Goal: Task Accomplishment & Management: Complete application form

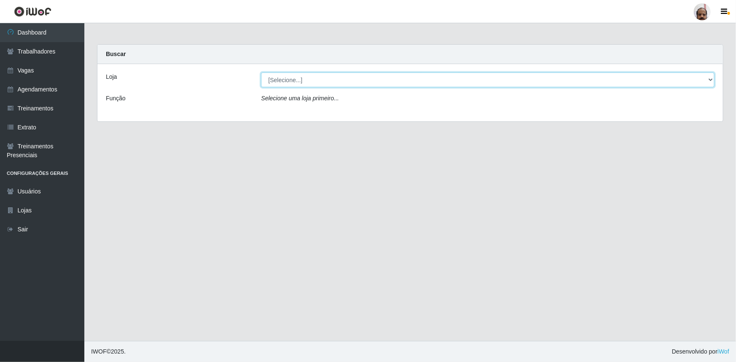
click at [708, 78] on select "[Selecione...] Mar Vermelho - Loja 05" at bounding box center [487, 80] width 453 height 15
select select "252"
click at [261, 73] on select "[Selecione...] Mar Vermelho - Loja 05" at bounding box center [487, 80] width 453 height 15
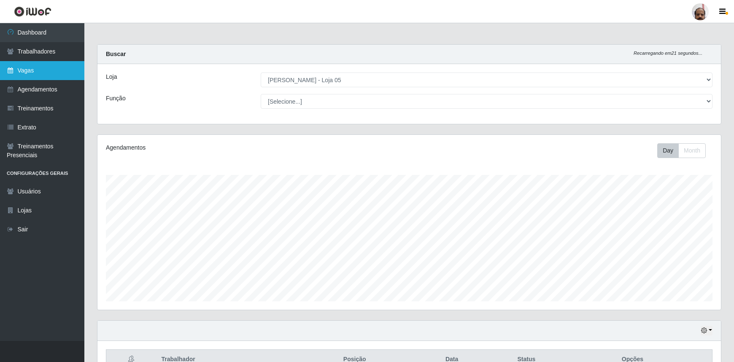
click at [26, 67] on link "Vagas" at bounding box center [42, 70] width 84 height 19
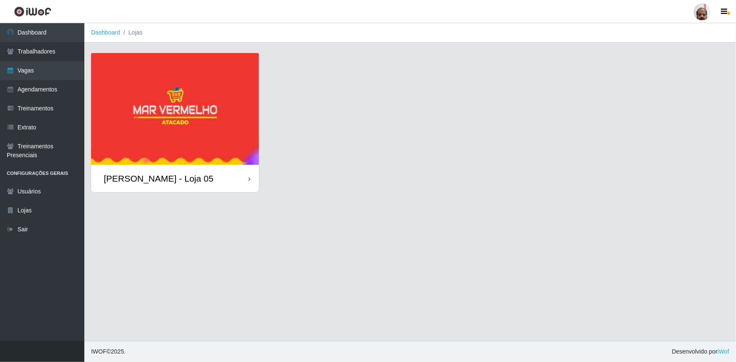
click at [150, 145] on img at bounding box center [175, 109] width 168 height 112
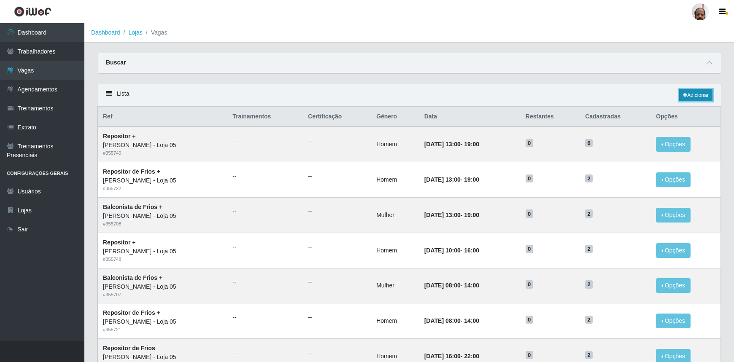
click at [704, 96] on link "Adicionar" at bounding box center [695, 95] width 33 height 12
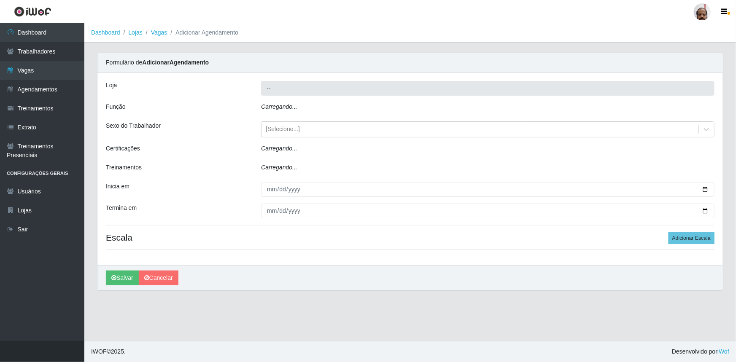
type input "[PERSON_NAME] - Loja 05"
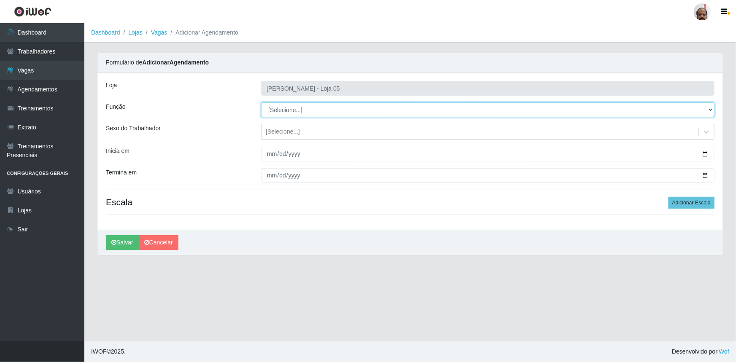
click at [708, 108] on select "[Selecione...] ASG ASG + ASG ++ Auxiliar de Depósito Auxiliar de Depósito + Aux…" at bounding box center [487, 109] width 453 height 15
select select "110"
click at [261, 102] on select "[Selecione...] ASG ASG + ASG ++ Auxiliar de Depósito Auxiliar de Depósito + Aux…" at bounding box center [487, 109] width 453 height 15
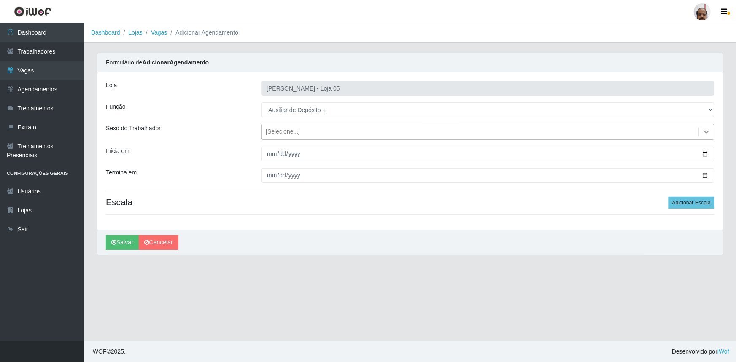
click at [710, 134] on icon at bounding box center [706, 132] width 8 height 8
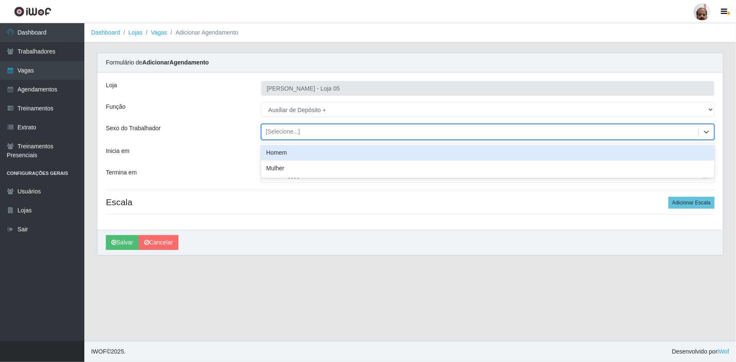
click at [279, 149] on div "Homem" at bounding box center [487, 153] width 453 height 16
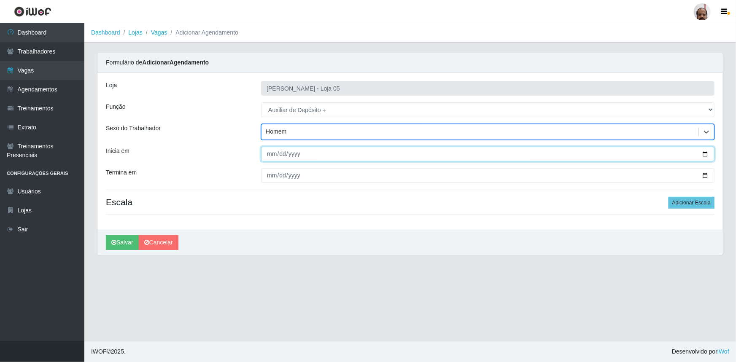
click at [704, 152] on input "Inicia em" at bounding box center [487, 154] width 453 height 15
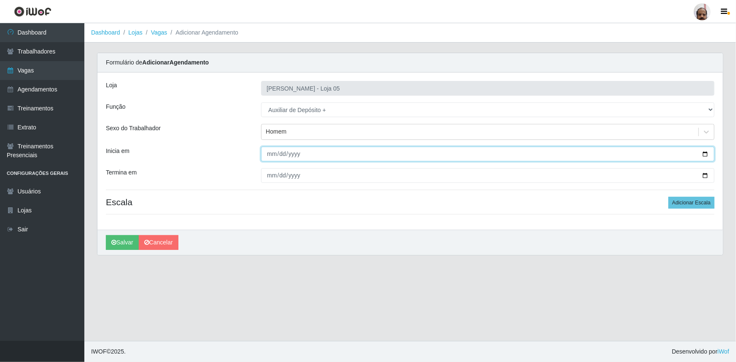
type input "[DATE]"
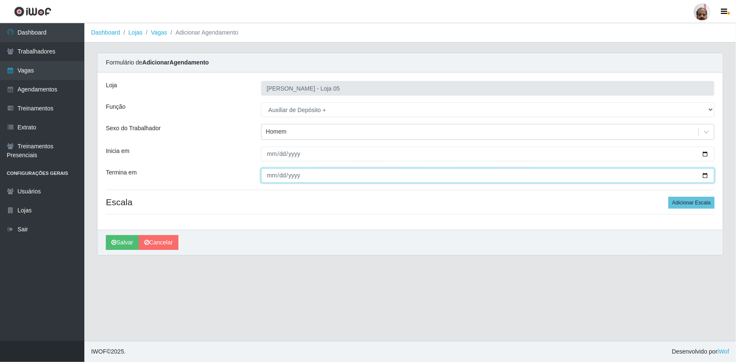
click at [703, 177] on input "Termina em" at bounding box center [487, 175] width 453 height 15
type input "[DATE]"
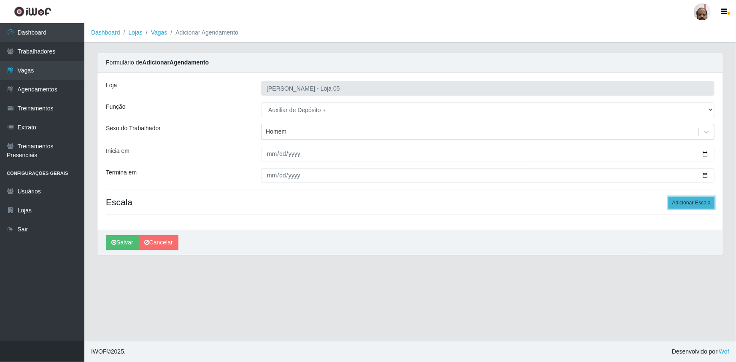
click at [692, 203] on button "Adicionar Escala" at bounding box center [691, 203] width 46 height 12
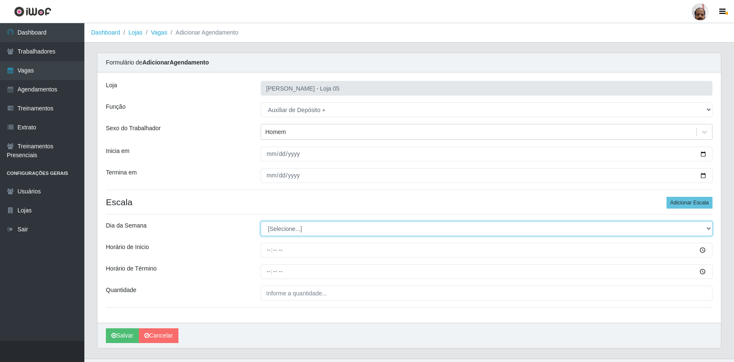
click at [708, 228] on select "[Selecione...] Segunda Terça Quarta Quinta Sexta Sábado Domingo" at bounding box center [487, 228] width 452 height 15
select select "2"
click at [261, 221] on select "[Selecione...] Segunda Terça Quarta Quinta Sexta Sábado Domingo" at bounding box center [487, 228] width 452 height 15
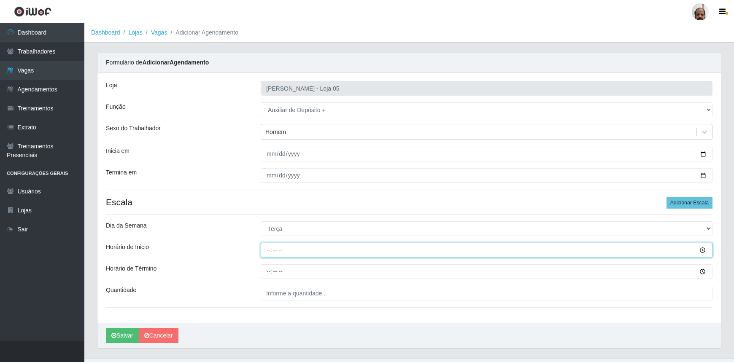
click at [271, 251] on input "Horário de Inicio" at bounding box center [487, 250] width 452 height 15
type input "23:00"
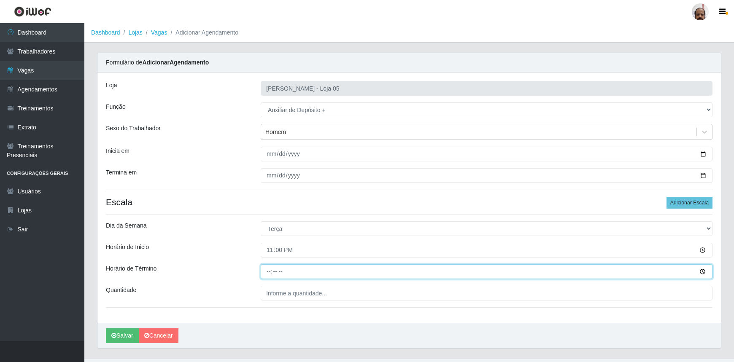
click at [263, 269] on input "Horário de Término" at bounding box center [487, 271] width 452 height 15
type input "05:00"
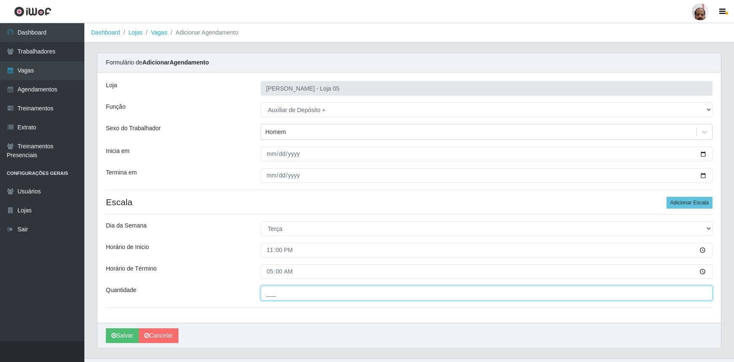
drag, startPoint x: 316, startPoint y: 298, endPoint x: 409, endPoint y: 252, distance: 103.9
click at [316, 298] on input "___" at bounding box center [487, 293] width 452 height 15
type input "2__"
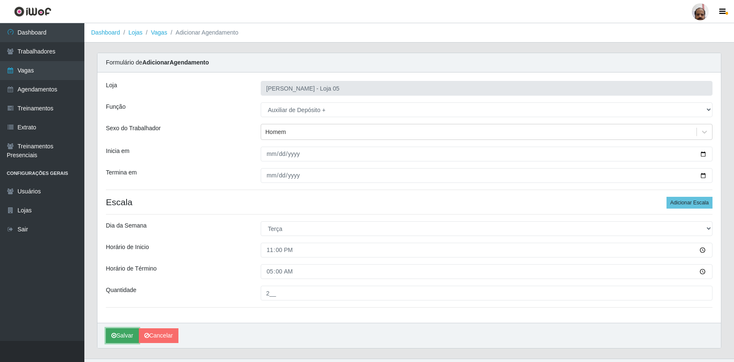
click at [116, 336] on button "Salvar" at bounding box center [122, 335] width 33 height 15
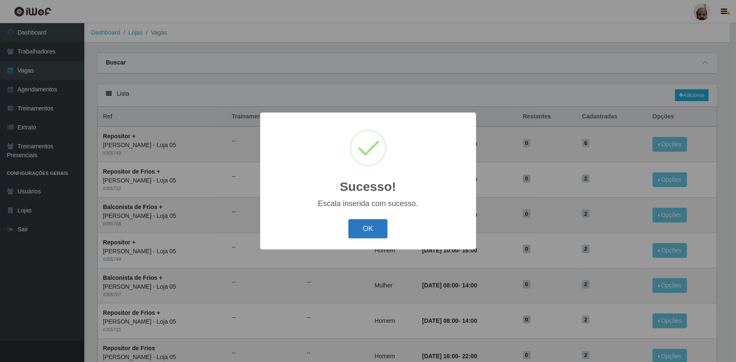
click at [374, 229] on button "OK" at bounding box center [367, 229] width 39 height 20
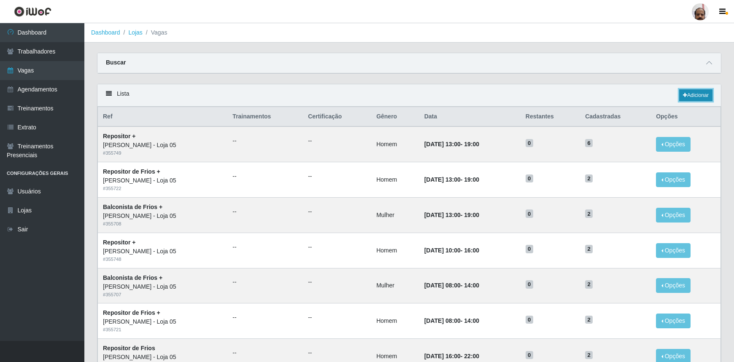
click at [694, 98] on link "Adicionar" at bounding box center [695, 95] width 33 height 12
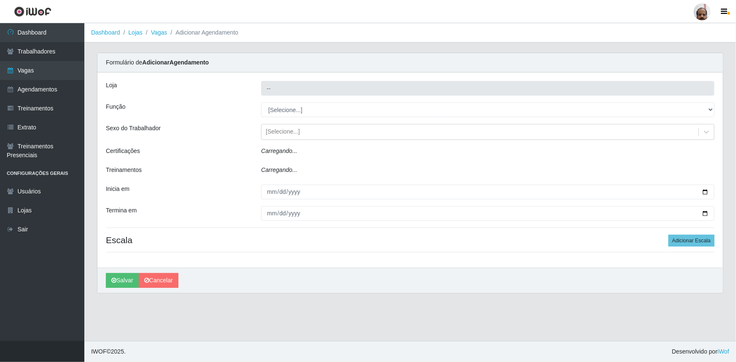
type input "[PERSON_NAME] - Loja 05"
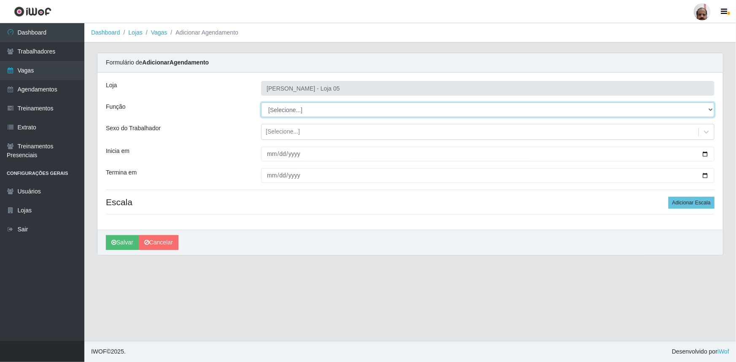
click at [707, 109] on select "[Selecione...] ASG ASG + ASG ++ Auxiliar de Depósito Auxiliar de Depósito + Aux…" at bounding box center [487, 109] width 453 height 15
select select "82"
click at [261, 102] on select "[Selecione...] ASG ASG + ASG ++ Auxiliar de Depósito Auxiliar de Depósito + Aux…" at bounding box center [487, 109] width 453 height 15
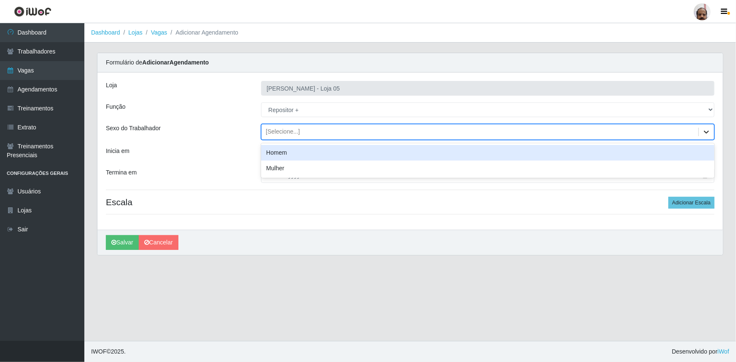
click at [706, 133] on icon at bounding box center [706, 132] width 8 height 8
click at [283, 152] on div "Homem" at bounding box center [487, 153] width 453 height 16
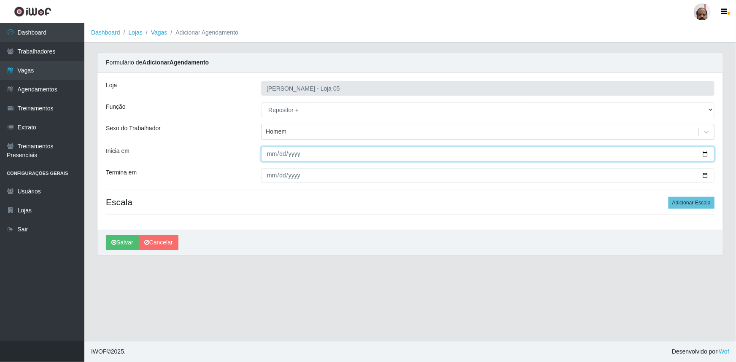
click at [706, 154] on input "Inicia em" at bounding box center [487, 154] width 453 height 15
type input "[DATE]"
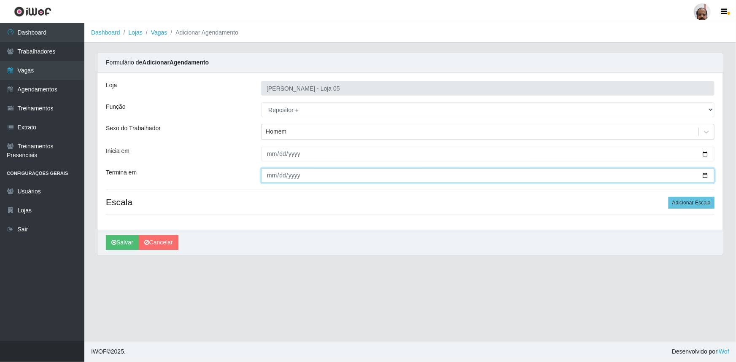
click at [705, 177] on input "Termina em" at bounding box center [487, 175] width 453 height 15
type input "[DATE]"
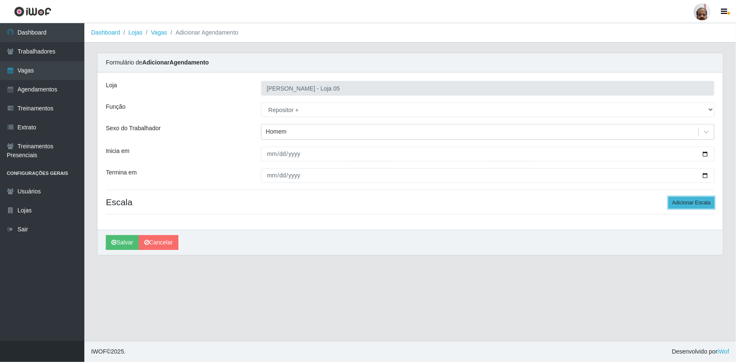
click at [674, 202] on button "Adicionar Escala" at bounding box center [691, 203] width 46 height 12
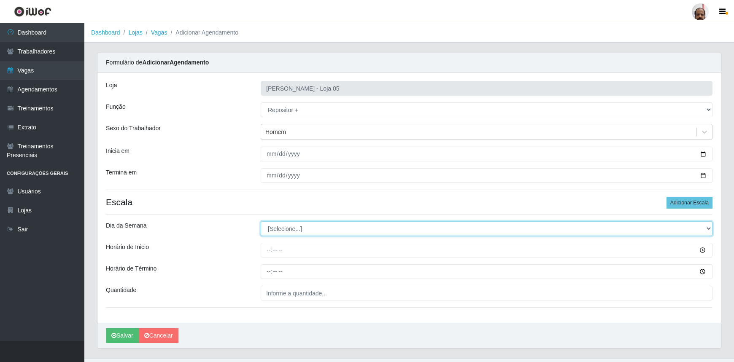
drag, startPoint x: 708, startPoint y: 226, endPoint x: 702, endPoint y: 228, distance: 6.9
click at [708, 226] on select "[Selecione...] Segunda Terça Quarta Quinta Sexta Sábado Domingo" at bounding box center [487, 228] width 452 height 15
select select "2"
click at [261, 221] on select "[Selecione...] Segunda Terça Quarta Quinta Sexta Sábado Domingo" at bounding box center [487, 228] width 452 height 15
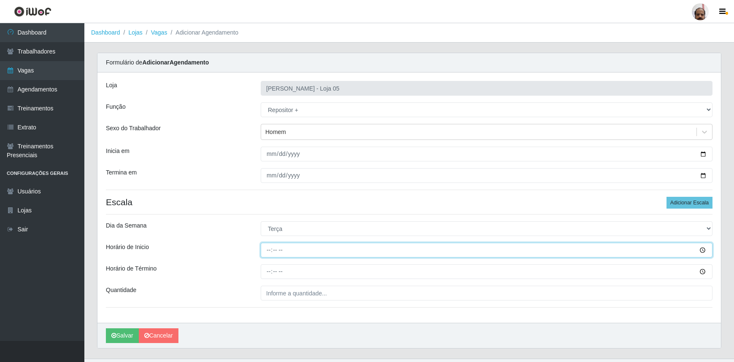
click at [270, 248] on input "Horário de Inicio" at bounding box center [487, 250] width 452 height 15
type input "23:00"
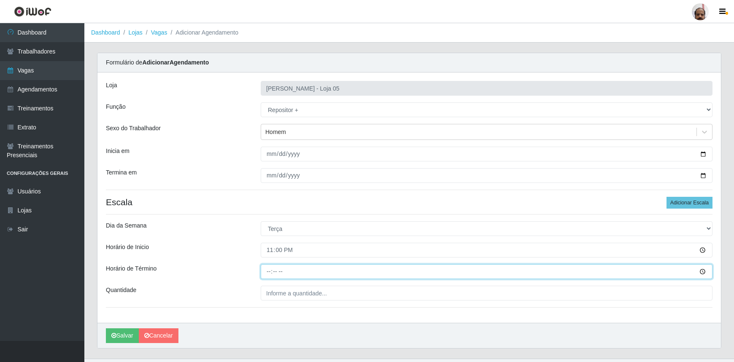
click at [264, 270] on input "Horário de Término" at bounding box center [487, 271] width 452 height 15
type input "05:00"
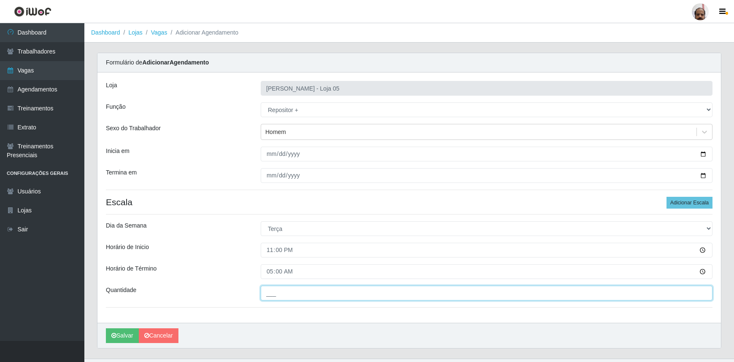
click at [283, 296] on input "___" at bounding box center [487, 293] width 452 height 15
type input "7__"
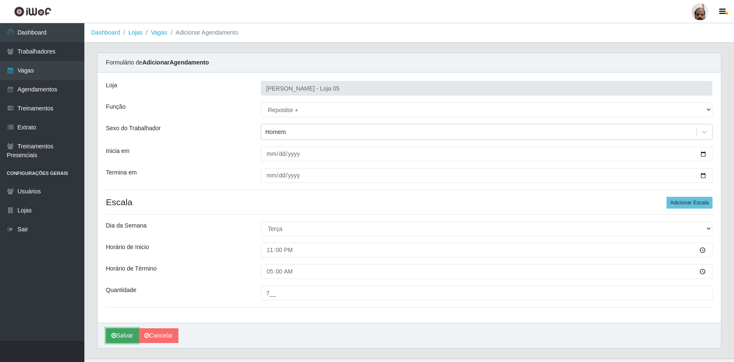
click at [121, 333] on button "Salvar" at bounding box center [122, 335] width 33 height 15
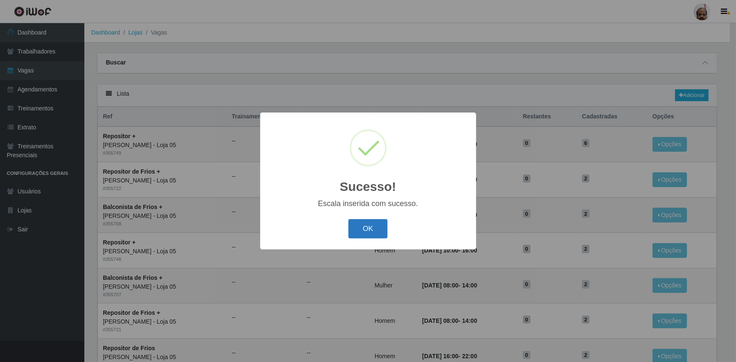
click at [372, 222] on button "OK" at bounding box center [367, 229] width 39 height 20
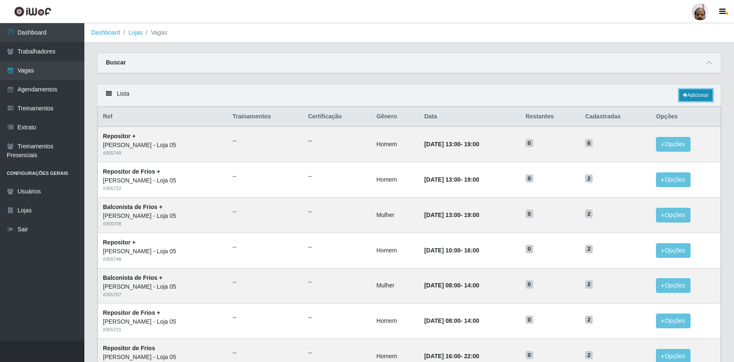
click at [705, 98] on link "Adicionar" at bounding box center [695, 95] width 33 height 12
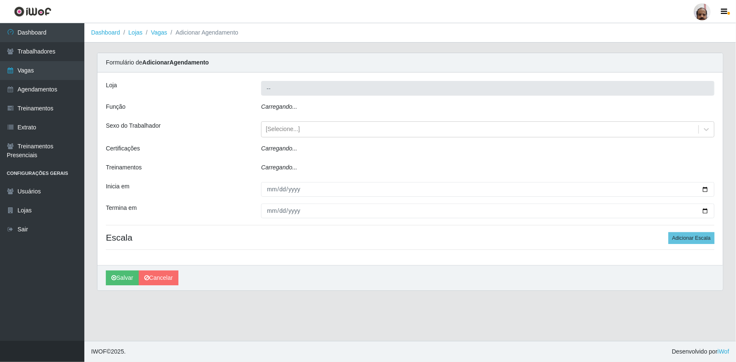
type input "[PERSON_NAME] - Loja 05"
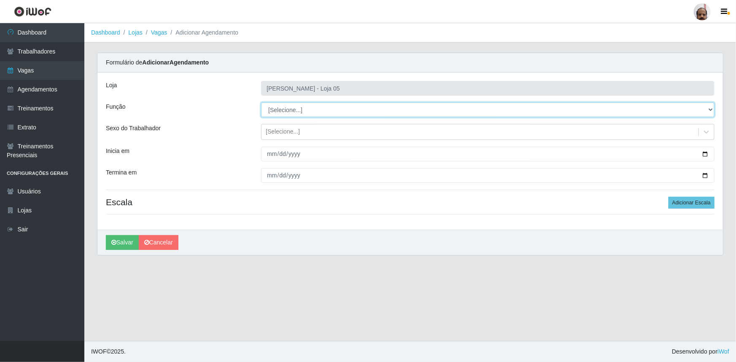
click at [710, 110] on select "[Selecione...] ASG ASG + ASG ++ Auxiliar de Depósito Auxiliar de Depósito + Aux…" at bounding box center [487, 109] width 453 height 15
select select "110"
click at [261, 102] on select "[Selecione...] ASG ASG + ASG ++ Auxiliar de Depósito Auxiliar de Depósito + Aux…" at bounding box center [487, 109] width 453 height 15
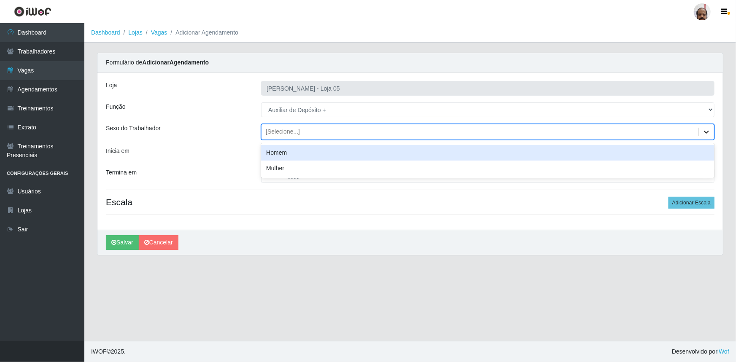
click at [702, 129] on div at bounding box center [706, 131] width 15 height 15
click at [275, 154] on div "Homem" at bounding box center [487, 153] width 453 height 16
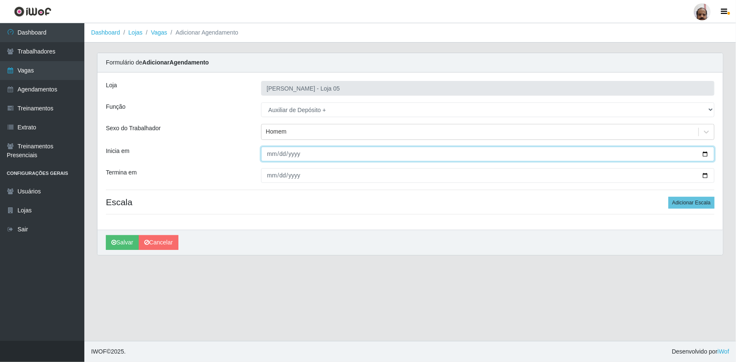
click at [704, 153] on input "Inicia em" at bounding box center [487, 154] width 453 height 15
type input "[DATE]"
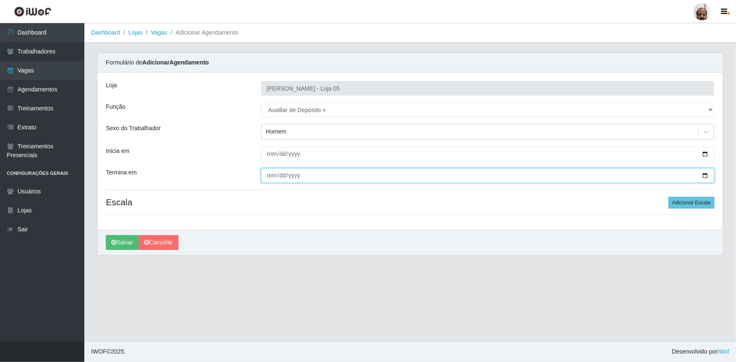
click at [704, 176] on input "Termina em" at bounding box center [487, 175] width 453 height 15
type input "[DATE]"
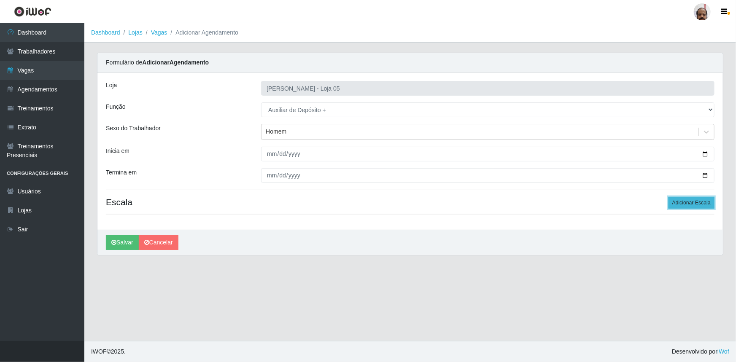
click at [695, 200] on button "Adicionar Escala" at bounding box center [691, 203] width 46 height 12
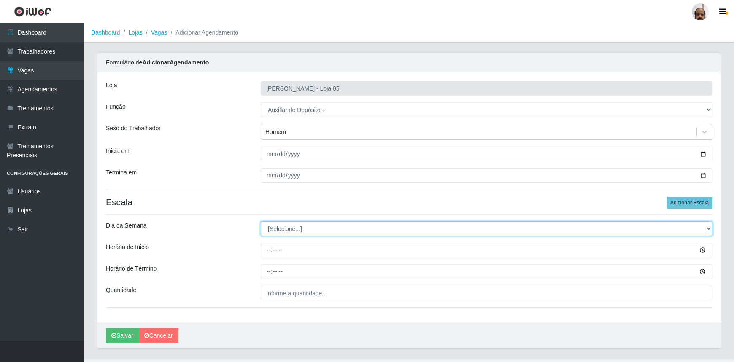
click at [710, 225] on select "[Selecione...] Segunda Terça Quarta Quinta Sexta Sábado Domingo" at bounding box center [487, 228] width 452 height 15
select select "3"
click at [261, 221] on select "[Selecione...] Segunda Terça Quarta Quinta Sexta Sábado Domingo" at bounding box center [487, 228] width 452 height 15
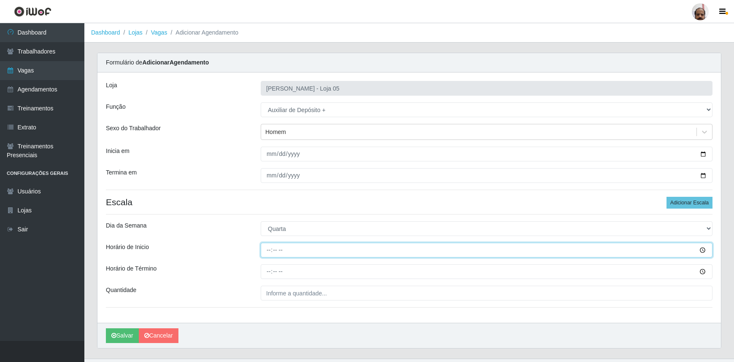
click at [269, 248] on input "Horário de Inicio" at bounding box center [487, 250] width 452 height 15
type input "23:00"
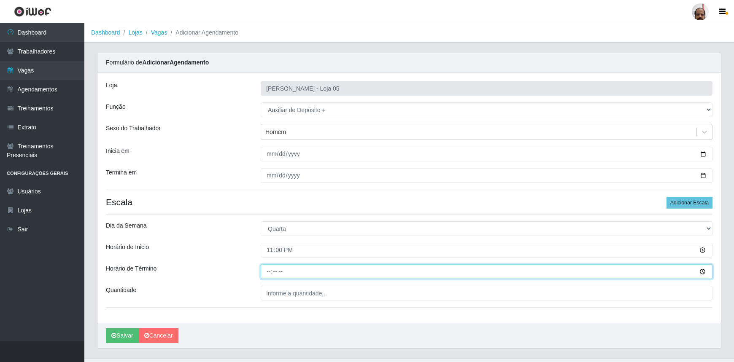
drag, startPoint x: 270, startPoint y: 274, endPoint x: 485, endPoint y: 284, distance: 215.3
click at [270, 273] on input "Horário de Término" at bounding box center [487, 271] width 452 height 15
type input "05:00"
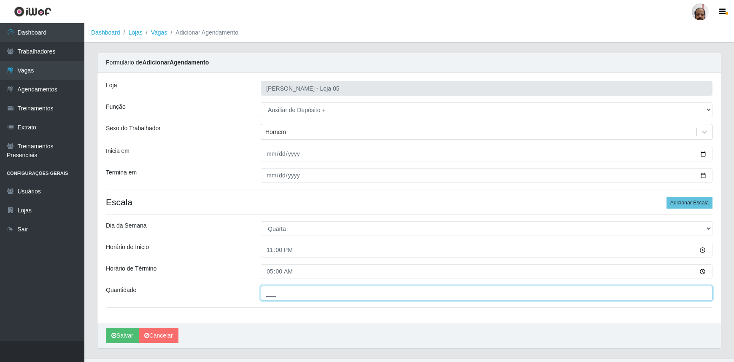
click at [334, 294] on input "___" at bounding box center [487, 293] width 452 height 15
type input "2__"
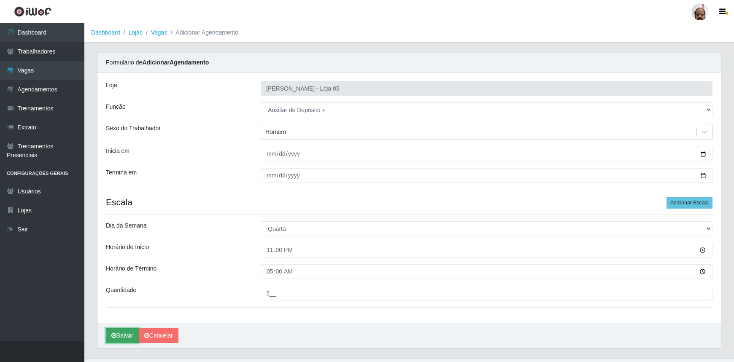
click at [122, 334] on button "Salvar" at bounding box center [122, 335] width 33 height 15
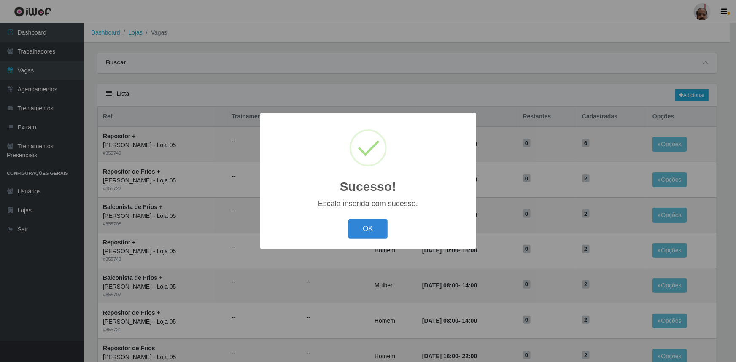
drag, startPoint x: 367, startPoint y: 229, endPoint x: 557, endPoint y: 196, distance: 193.4
click at [367, 229] on button "OK" at bounding box center [367, 229] width 39 height 20
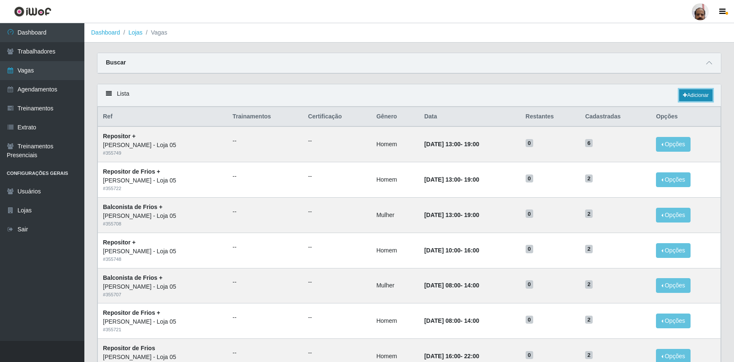
click at [701, 92] on link "Adicionar" at bounding box center [695, 95] width 33 height 12
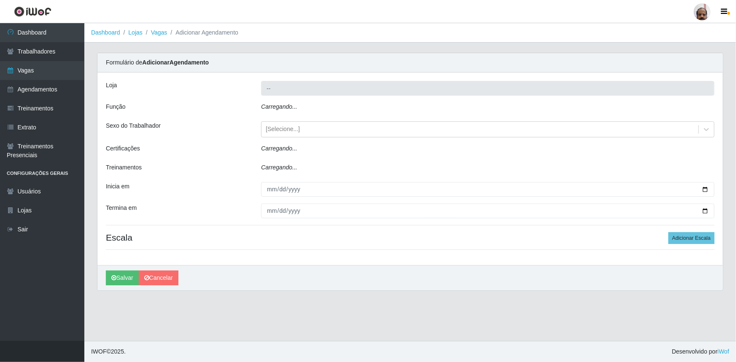
type input "[PERSON_NAME] - Loja 05"
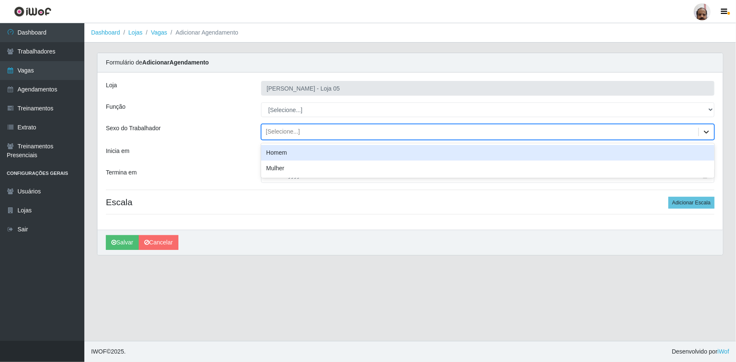
click at [706, 129] on icon at bounding box center [706, 132] width 8 height 8
click at [284, 153] on div "Homem" at bounding box center [487, 153] width 453 height 16
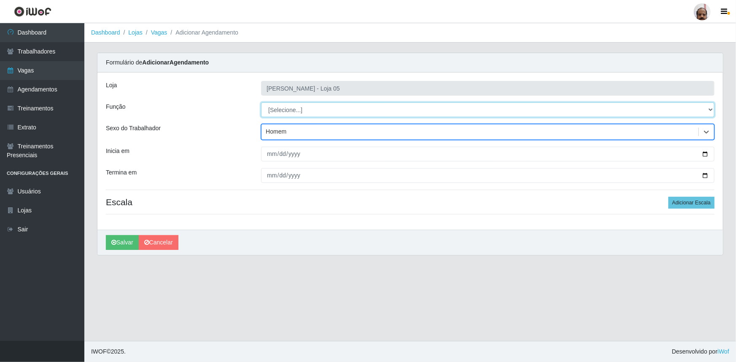
click at [712, 109] on select "[Selecione...] ASG ASG + ASG ++ Auxiliar de Depósito Auxiliar de Depósito + Aux…" at bounding box center [487, 109] width 453 height 15
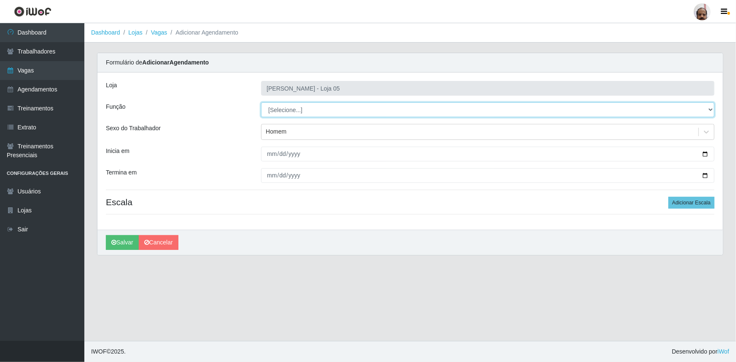
select select "82"
click at [261, 102] on select "[Selecione...] ASG ASG + ASG ++ Auxiliar de Depósito Auxiliar de Depósito + Aux…" at bounding box center [487, 109] width 453 height 15
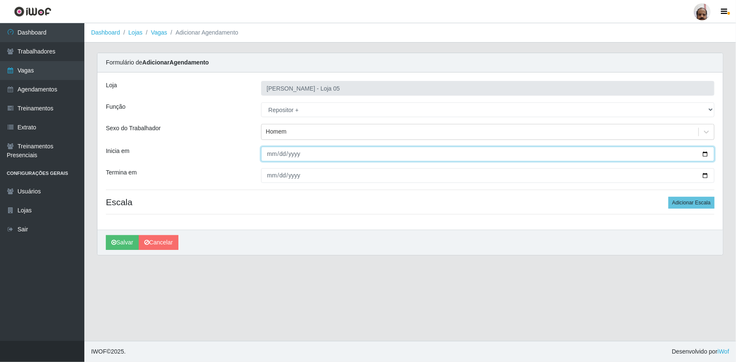
click at [706, 153] on input "Inicia em" at bounding box center [487, 154] width 453 height 15
type input "[DATE]"
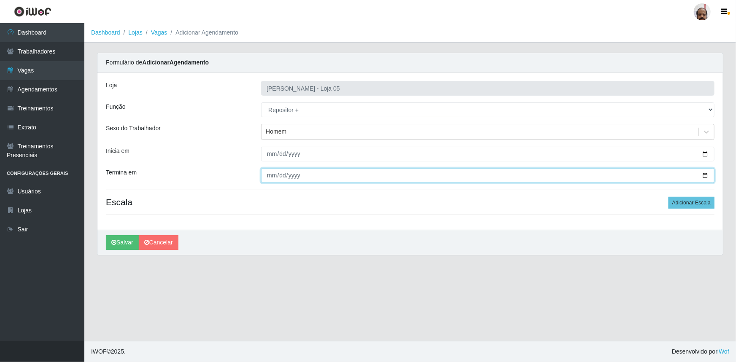
click at [707, 177] on input "Termina em" at bounding box center [487, 175] width 453 height 15
type input "[DATE]"
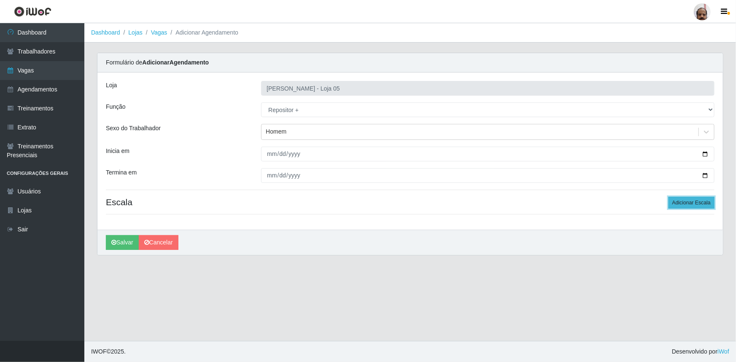
click at [686, 204] on button "Adicionar Escala" at bounding box center [691, 203] width 46 height 12
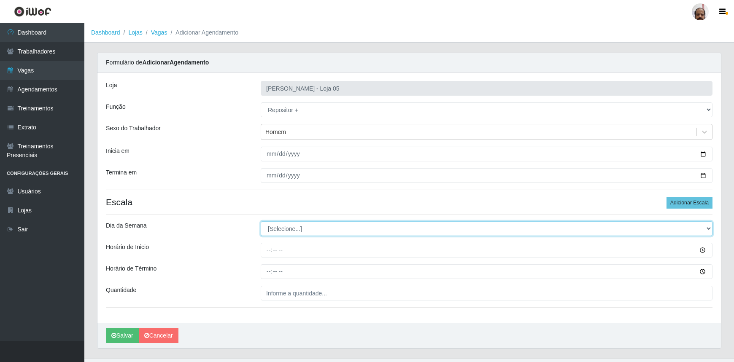
click at [704, 228] on select "[Selecione...] Segunda Terça Quarta Quinta Sexta Sábado Domingo" at bounding box center [487, 228] width 452 height 15
select select "3"
click at [261, 221] on select "[Selecione...] Segunda Terça Quarta Quinta Sexta Sábado Domingo" at bounding box center [487, 228] width 452 height 15
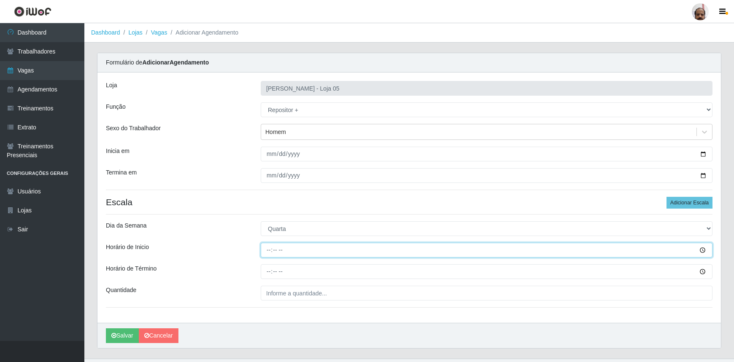
click at [268, 250] on input "Horário de Inicio" at bounding box center [487, 250] width 452 height 15
type input "23:00"
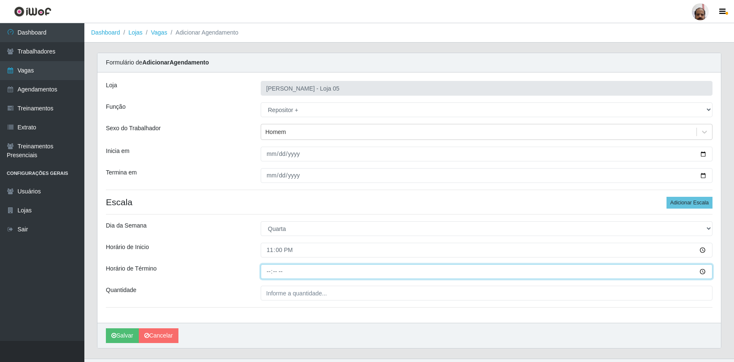
click at [266, 270] on input "Horário de Término" at bounding box center [487, 271] width 452 height 15
type input "05:00"
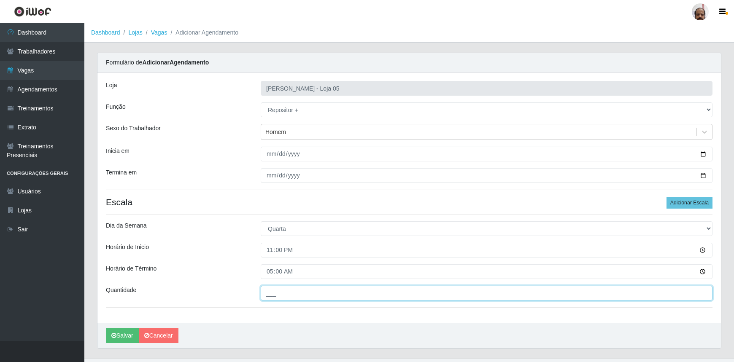
click at [311, 292] on input "___" at bounding box center [487, 293] width 452 height 15
type input "7__"
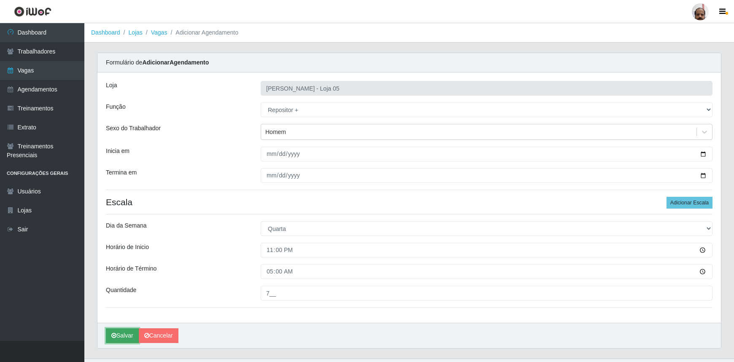
click at [120, 337] on button "Salvar" at bounding box center [122, 335] width 33 height 15
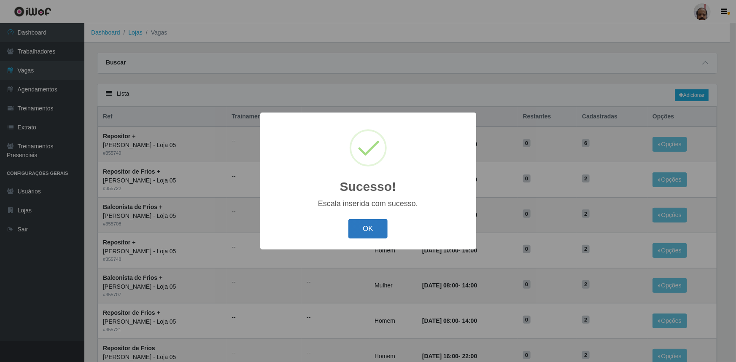
click at [369, 228] on button "OK" at bounding box center [367, 229] width 39 height 20
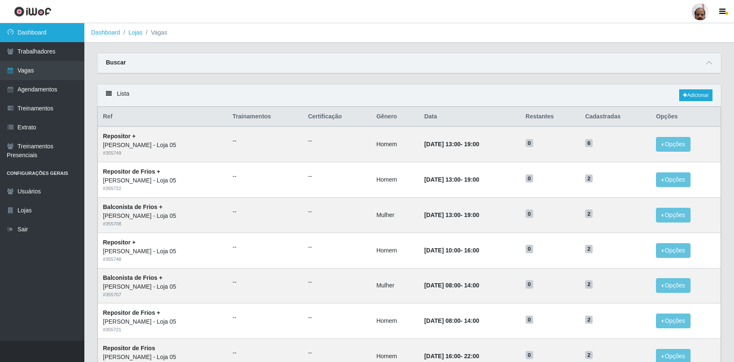
click at [39, 32] on link "Dashboard" at bounding box center [42, 32] width 84 height 19
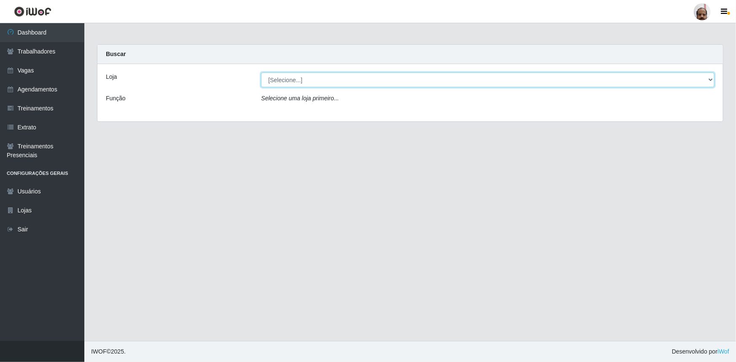
click at [712, 78] on select "[Selecione...] Mar Vermelho - Loja 05" at bounding box center [487, 80] width 453 height 15
select select "252"
click at [261, 73] on select "[Selecione...] Mar Vermelho - Loja 05" at bounding box center [487, 80] width 453 height 15
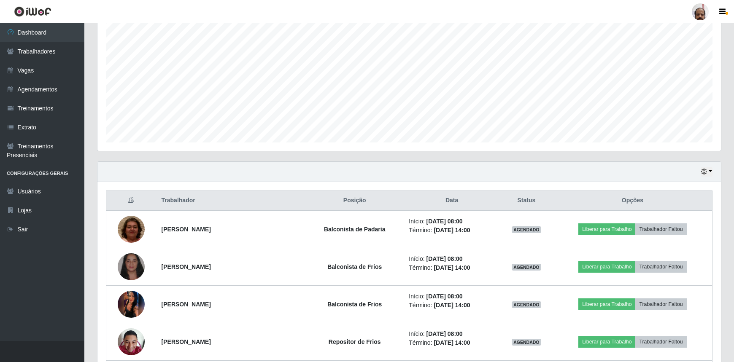
scroll to position [94, 0]
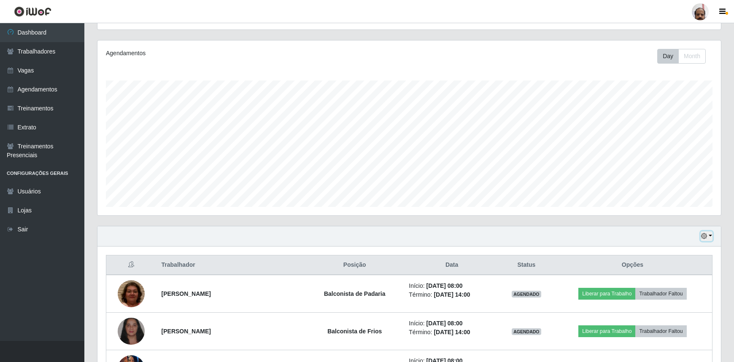
click at [706, 233] on icon "button" at bounding box center [704, 236] width 6 height 6
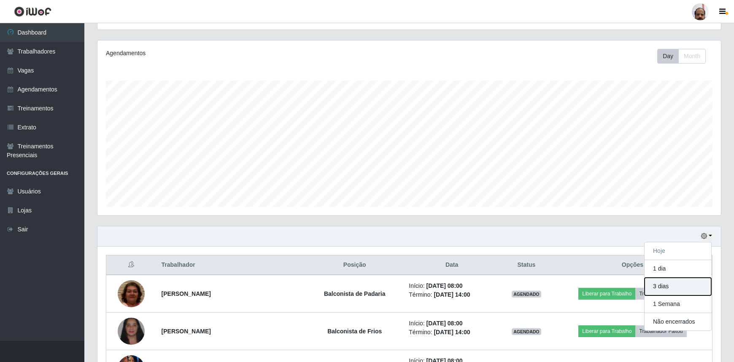
click at [661, 291] on button "3 dias" at bounding box center [677, 287] width 67 height 18
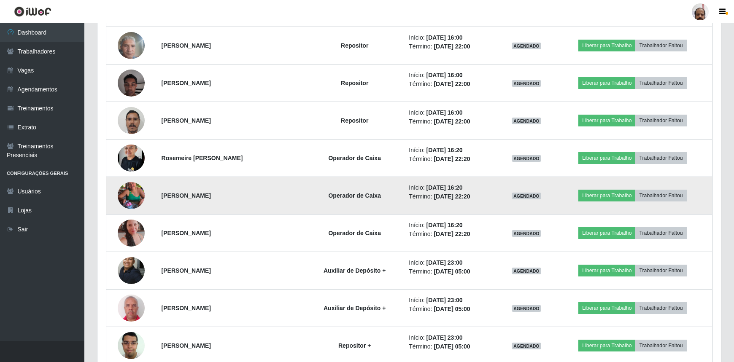
scroll to position [1167, 0]
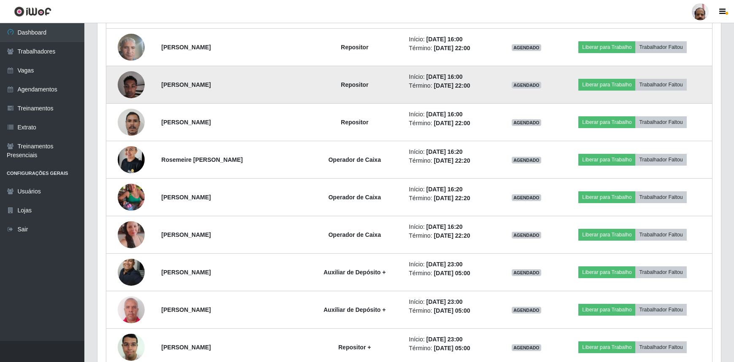
click at [707, 97] on td "Liberar para Trabalho Trabalhador Faltou" at bounding box center [632, 85] width 159 height 38
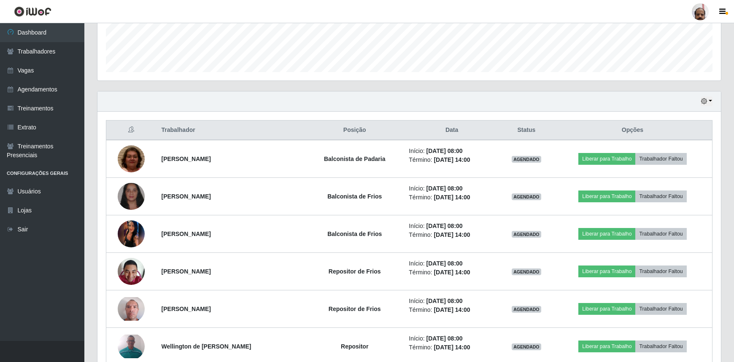
scroll to position [132, 0]
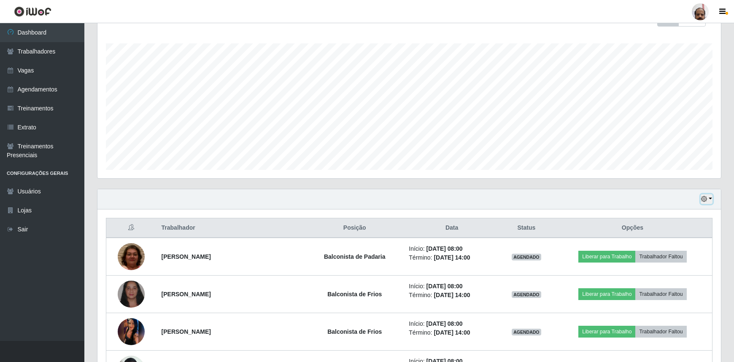
click at [707, 198] on icon "button" at bounding box center [704, 199] width 6 height 6
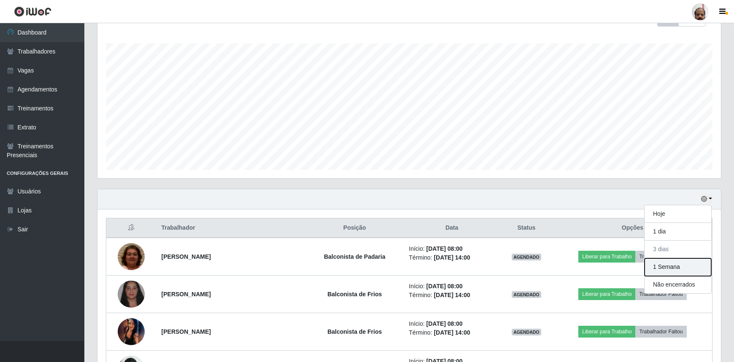
click at [665, 266] on button "1 Semana" at bounding box center [677, 267] width 67 height 18
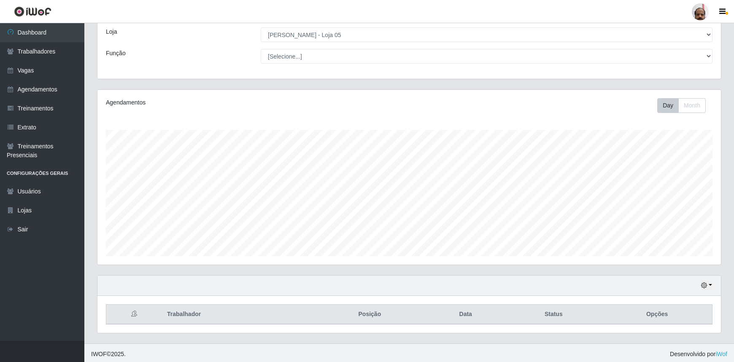
scroll to position [47, 0]
click at [709, 283] on button "button" at bounding box center [706, 284] width 12 height 10
click at [666, 238] on button "3 dias" at bounding box center [677, 235] width 67 height 18
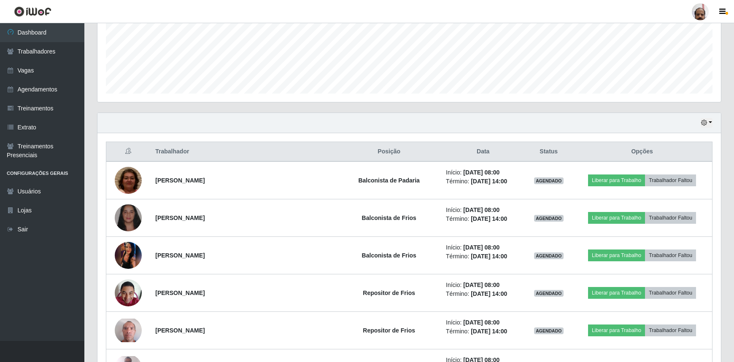
scroll to position [130, 0]
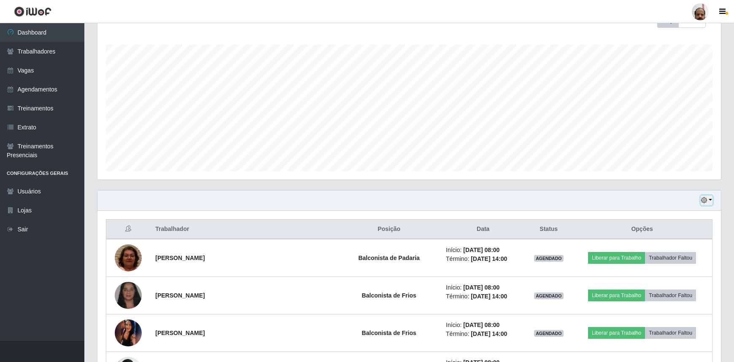
click at [709, 198] on button "button" at bounding box center [706, 201] width 12 height 10
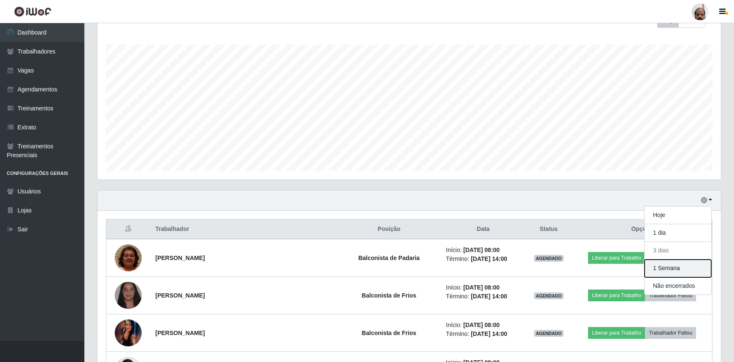
click at [663, 265] on button "1 Semana" at bounding box center [677, 269] width 67 height 18
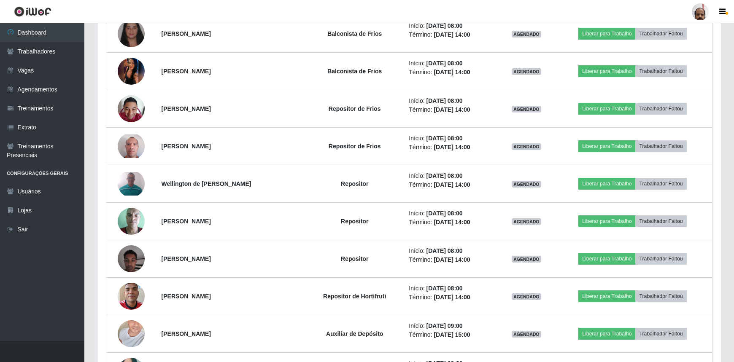
scroll to position [245, 0]
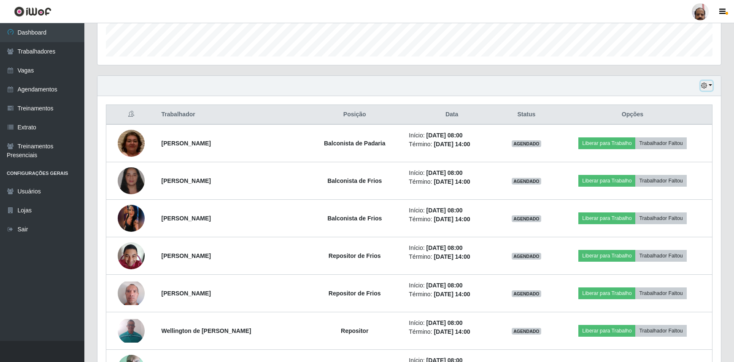
click at [707, 84] on icon "button" at bounding box center [704, 86] width 6 height 6
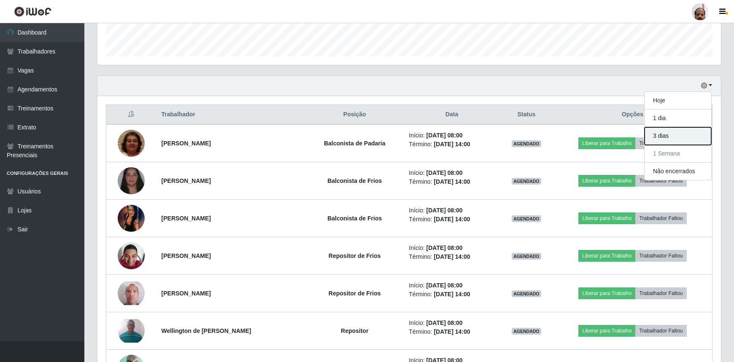
click at [662, 140] on button "3 dias" at bounding box center [677, 136] width 67 height 18
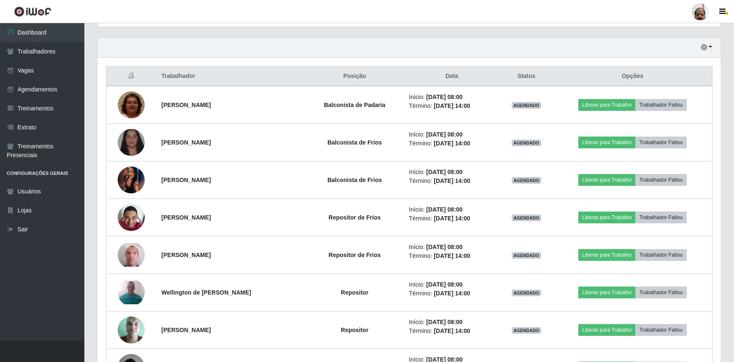
scroll to position [130, 0]
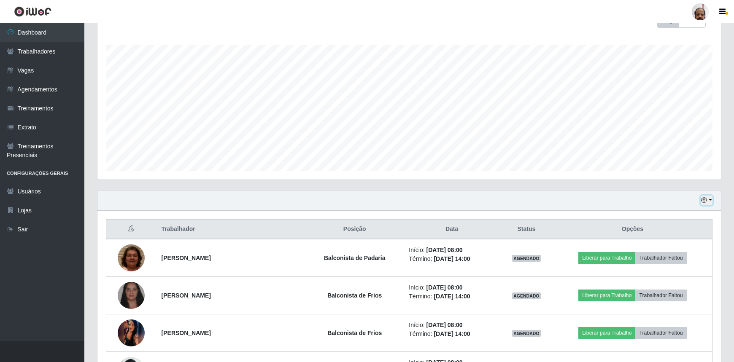
click at [704, 199] on icon "button" at bounding box center [704, 200] width 6 height 6
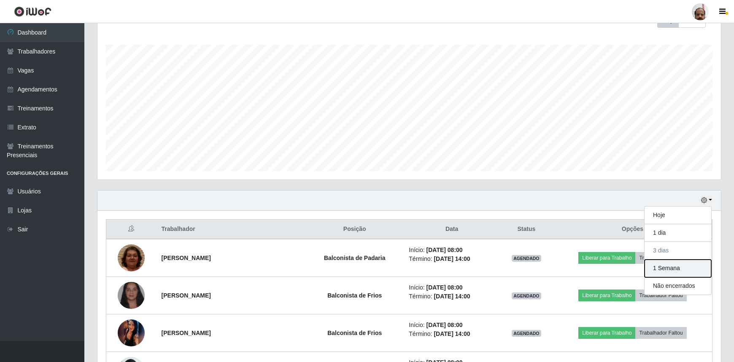
click at [659, 264] on button "1 Semana" at bounding box center [677, 269] width 67 height 18
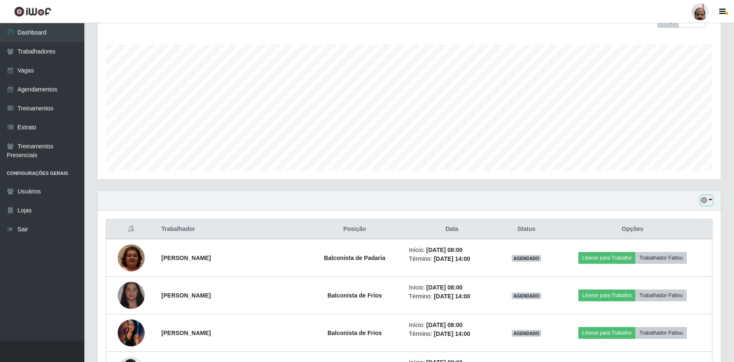
click at [706, 199] on icon "button" at bounding box center [704, 200] width 6 height 6
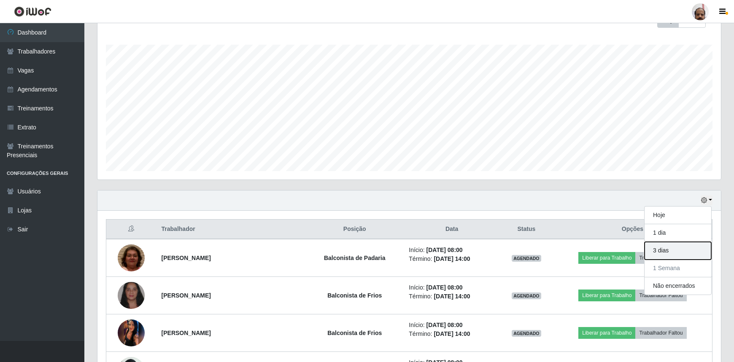
click at [662, 254] on button "3 dias" at bounding box center [677, 251] width 67 height 18
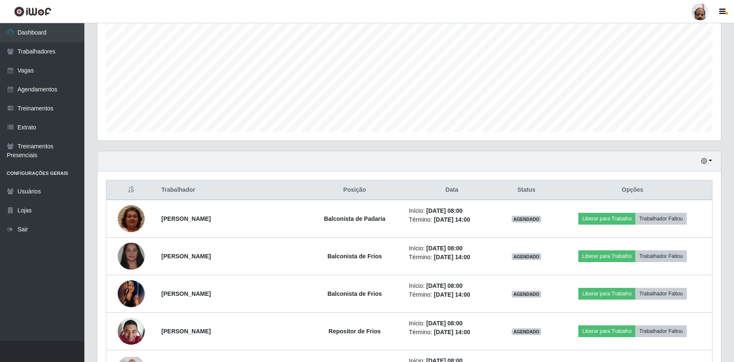
scroll to position [169, 0]
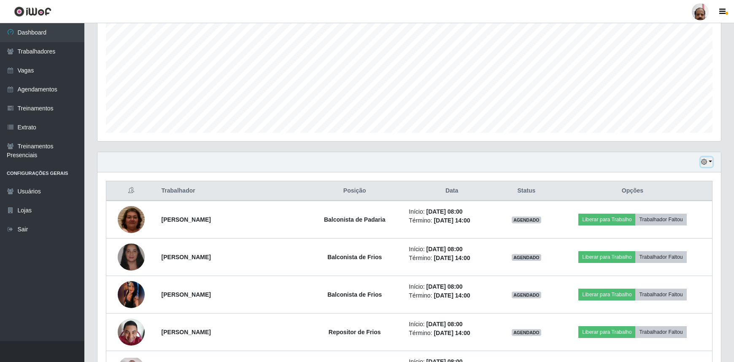
click at [708, 163] on button "button" at bounding box center [706, 162] width 12 height 10
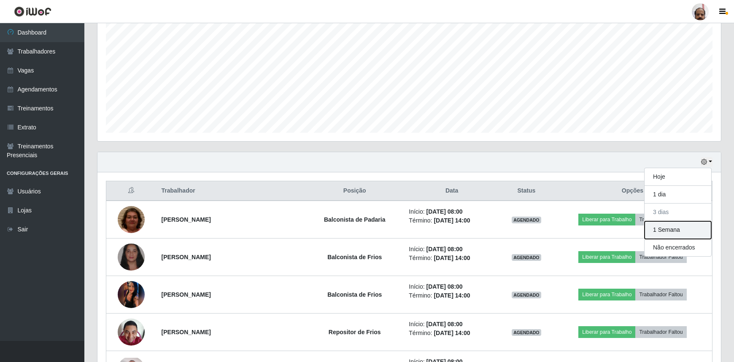
click at [666, 231] on button "1 Semana" at bounding box center [677, 230] width 67 height 18
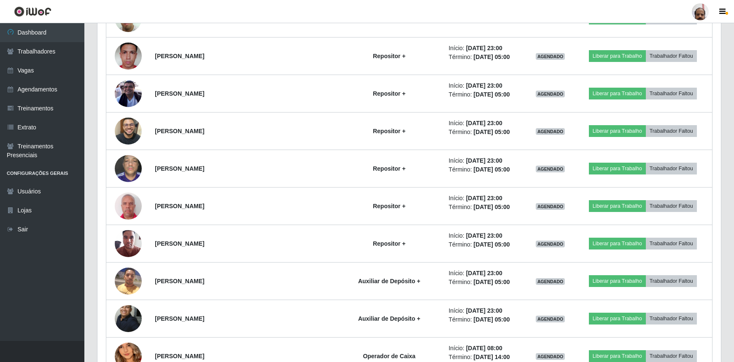
scroll to position [2890, 0]
